Goal: Obtain resource: Obtain resource

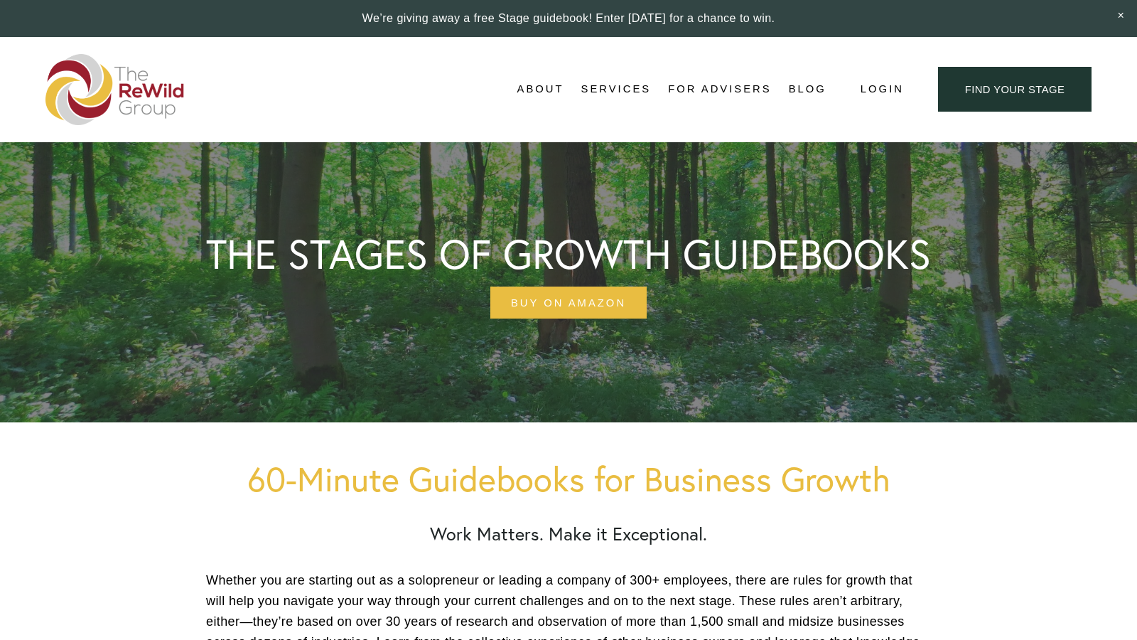
scroll to position [5741, 0]
